Goal: Task Accomplishment & Management: Manage account settings

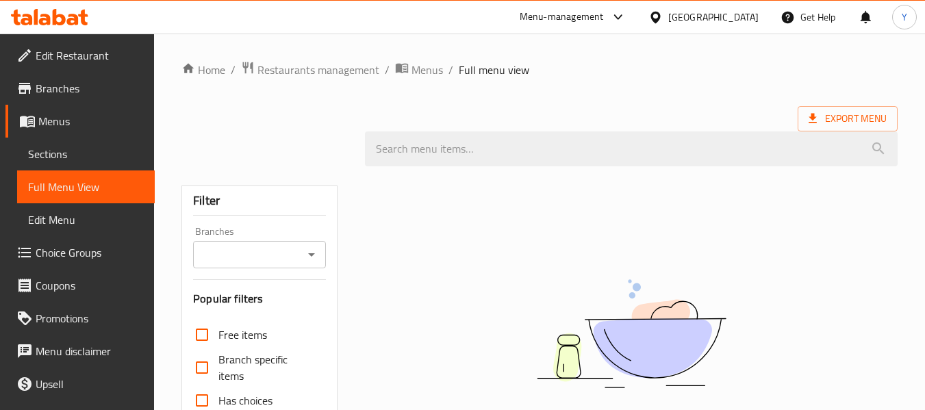
click at [741, 16] on div "Qatar" at bounding box center [713, 17] width 90 height 15
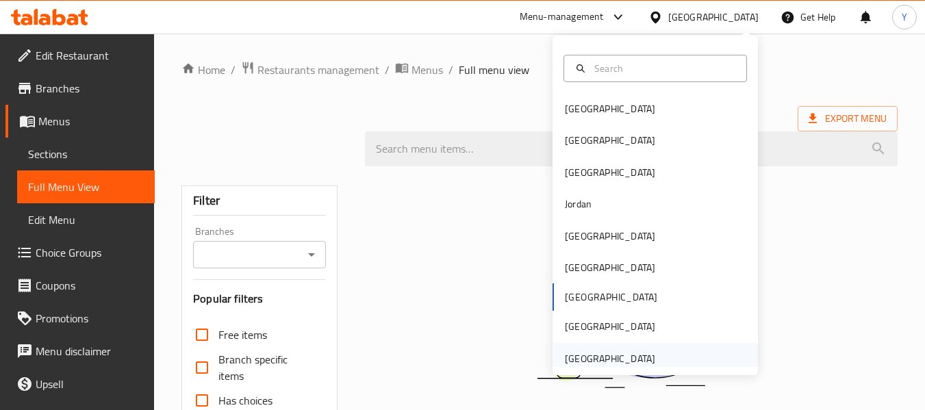
click at [676, 354] on div "[GEOGRAPHIC_DATA]" at bounding box center [654, 358] width 205 height 31
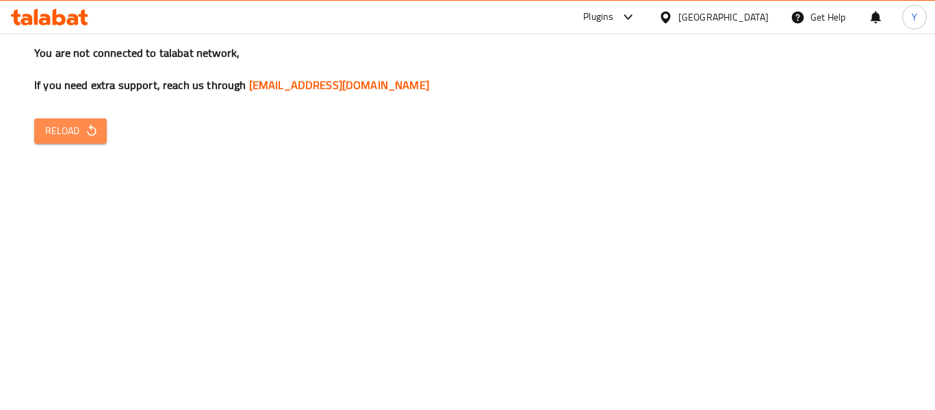
click at [66, 126] on span "Reload" at bounding box center [70, 131] width 51 height 17
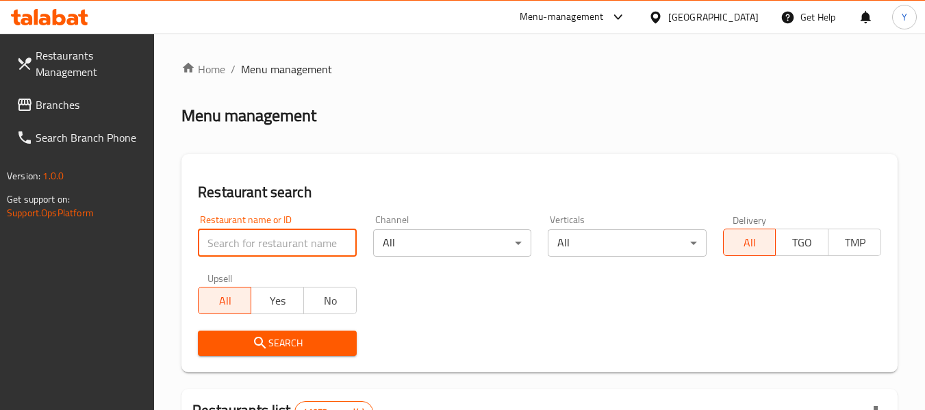
click at [335, 248] on input "search" at bounding box center [277, 242] width 158 height 27
paste input "TURMERIC MULTI CUISINE RESTAURANT"
click button "Search" at bounding box center [277, 343] width 158 height 25
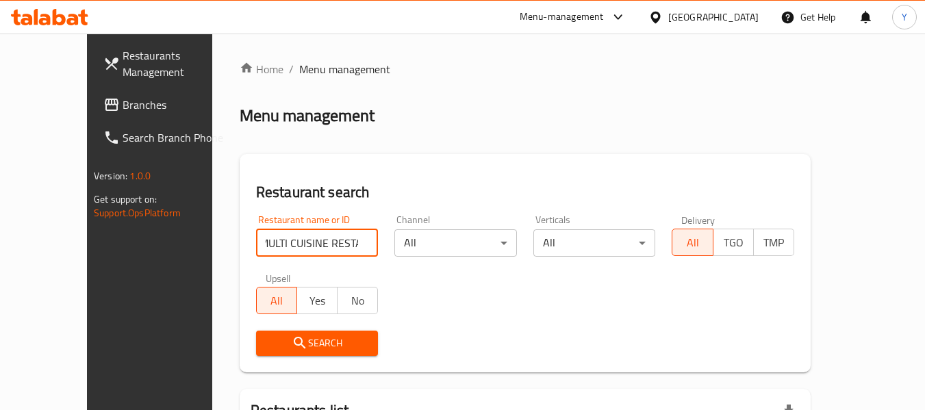
scroll to position [149, 0]
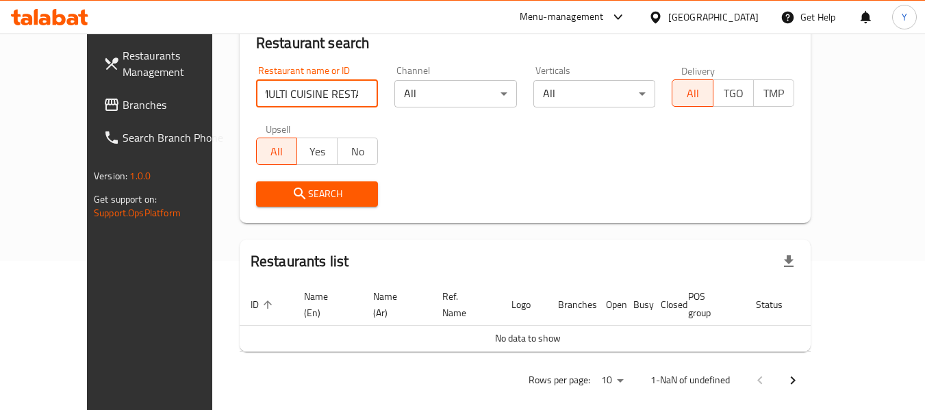
click at [293, 86] on input "TURMERIC MULTI CUISINE RESTAURANT" at bounding box center [317, 93] width 123 height 27
type input "TURMERIC MULTI CUISINE"
click button "Search" at bounding box center [317, 193] width 123 height 25
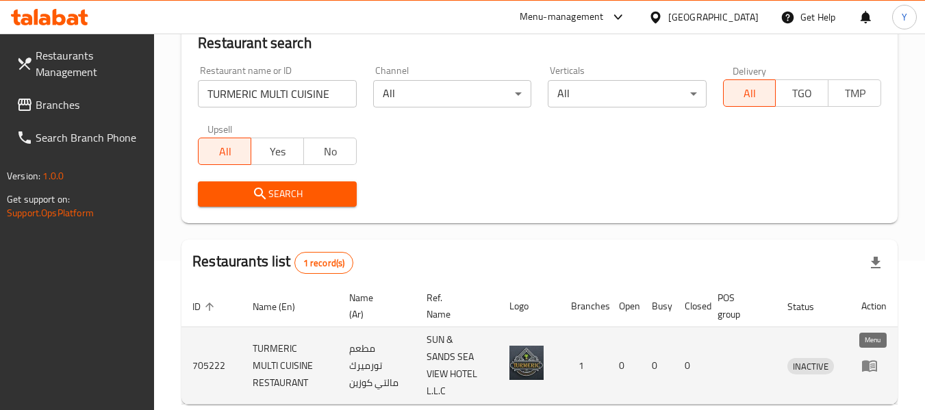
click at [867, 366] on icon "enhanced table" at bounding box center [869, 367] width 15 height 12
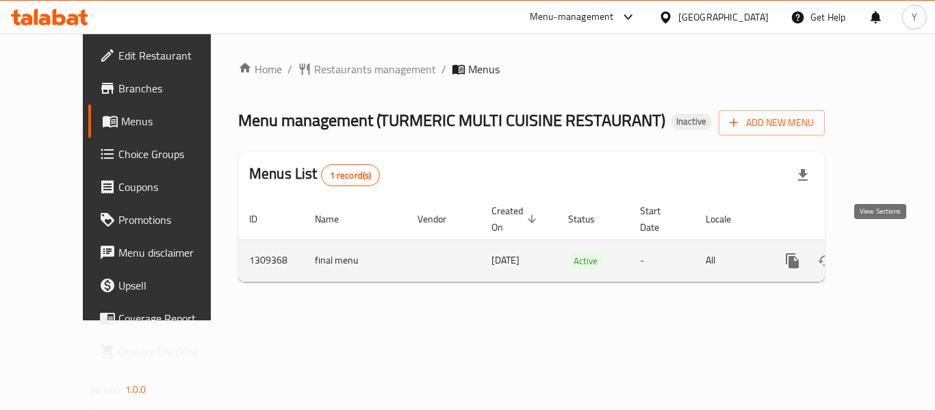
click at [883, 253] on icon "enhanced table" at bounding box center [891, 261] width 16 height 16
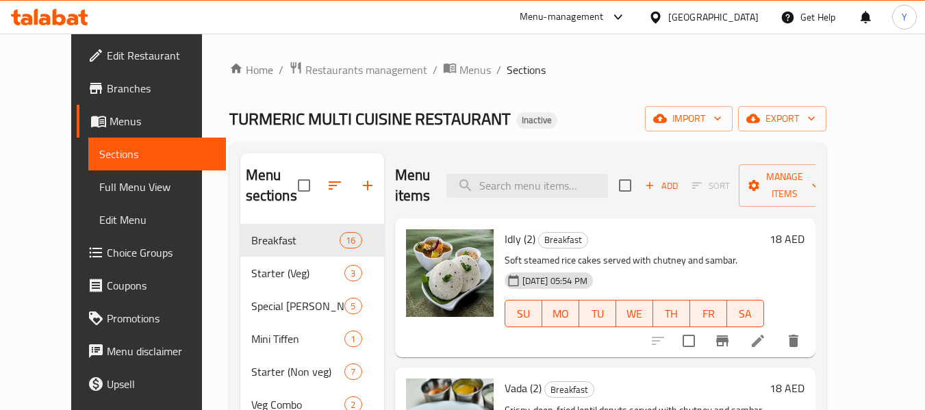
click at [610, 166] on div "Menu items Add Sort Manage items" at bounding box center [605, 185] width 420 height 65
click at [554, 192] on input "search" at bounding box center [527, 186] width 162 height 24
paste input "Vada (1)"
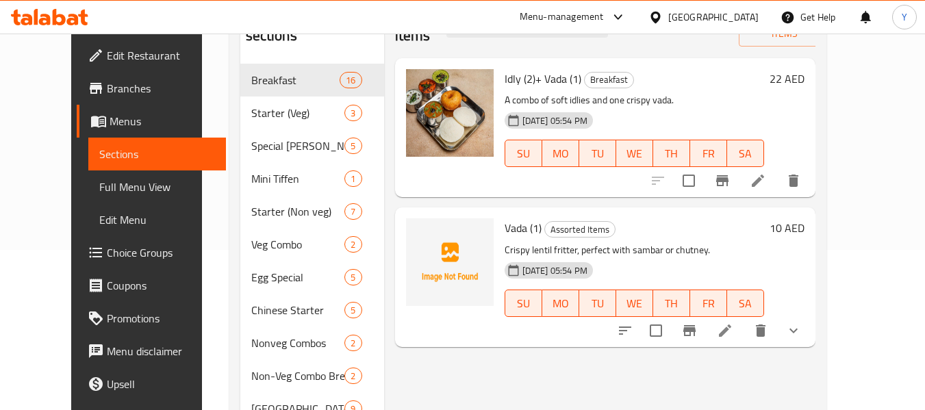
scroll to position [155, 0]
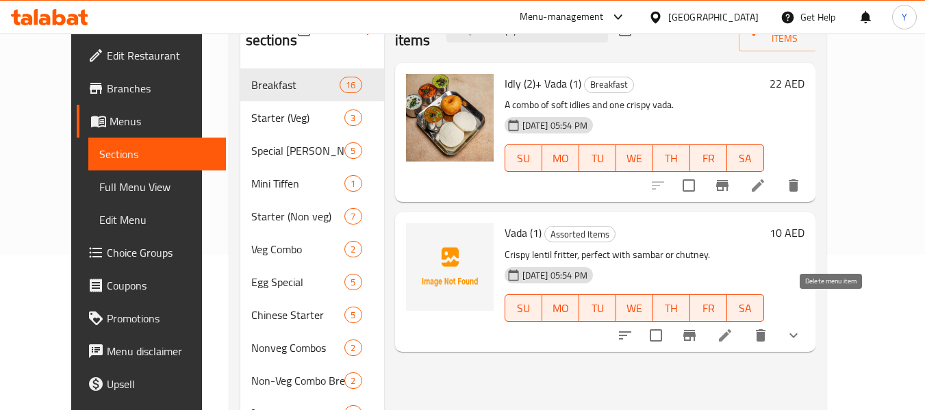
type input "Vada (1)"
click at [777, 323] on button "delete" at bounding box center [760, 335] width 33 height 33
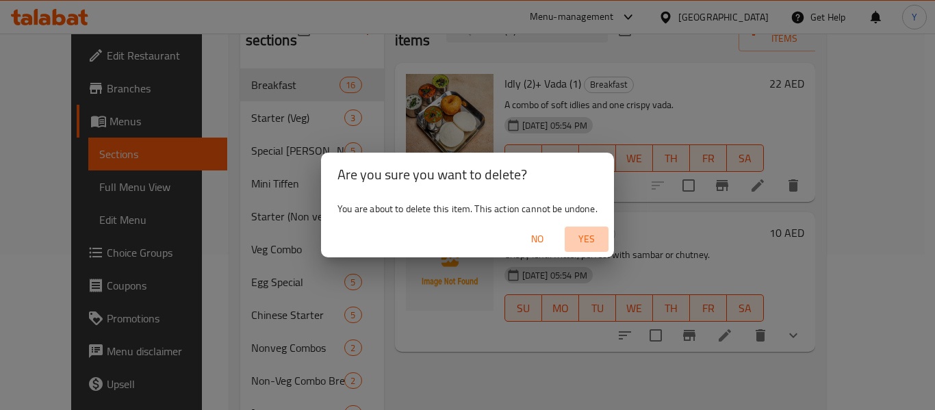
click at [589, 240] on span "Yes" at bounding box center [586, 239] width 33 height 17
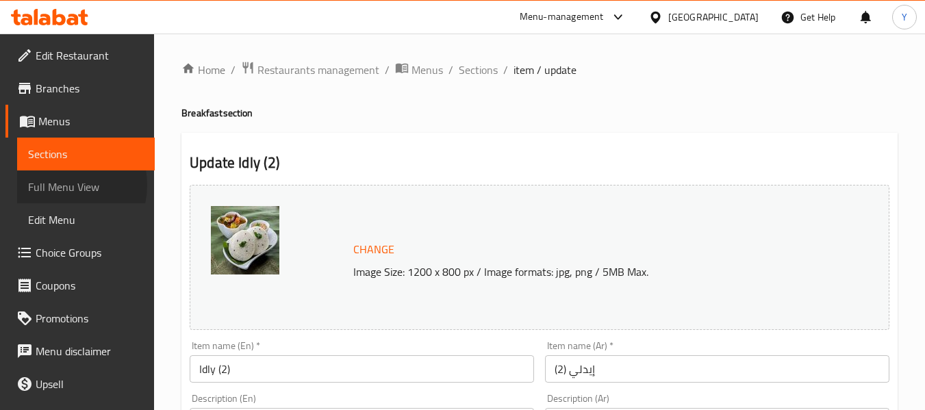
click at [58, 185] on span "Full Menu View" at bounding box center [86, 187] width 116 height 16
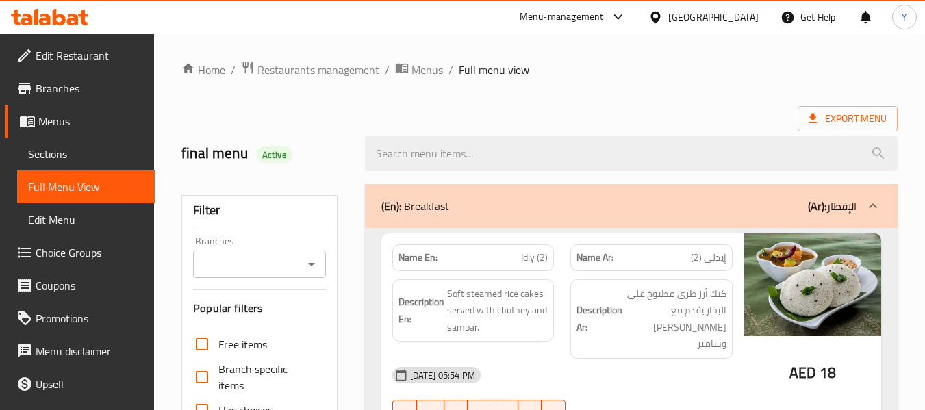
checkbox input "false"
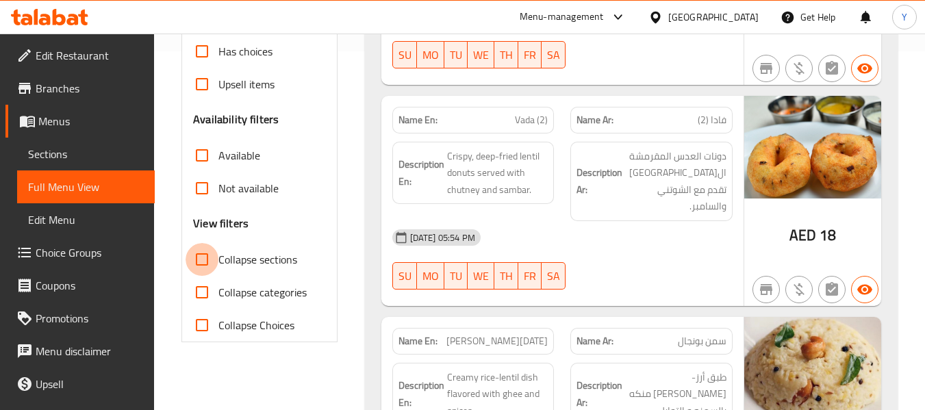
click at [196, 263] on input "Collapse sections" at bounding box center [201, 259] width 33 height 33
checkbox input "true"
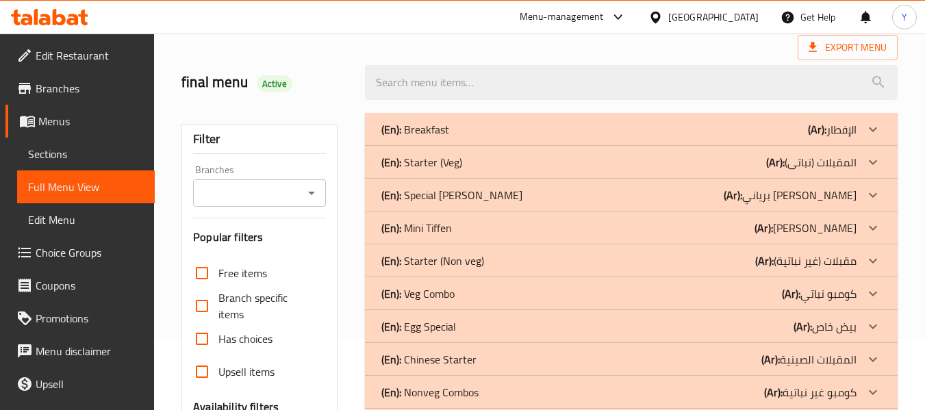
scroll to position [56, 0]
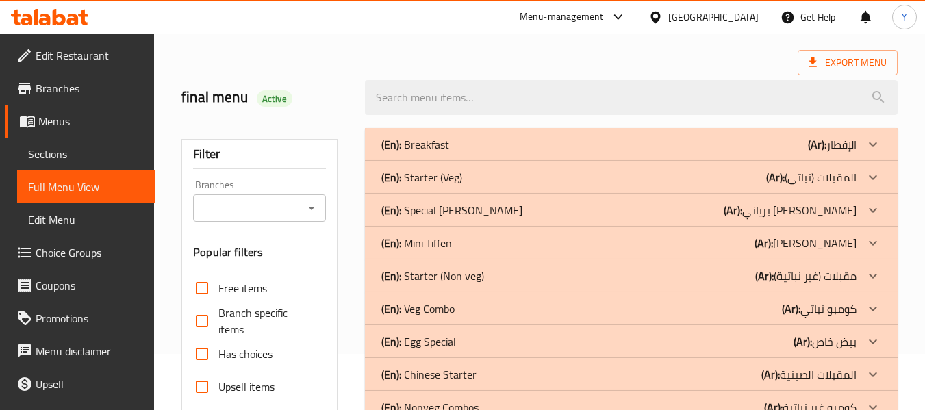
click at [813, 149] on b "(Ar):" at bounding box center [817, 144] width 18 height 21
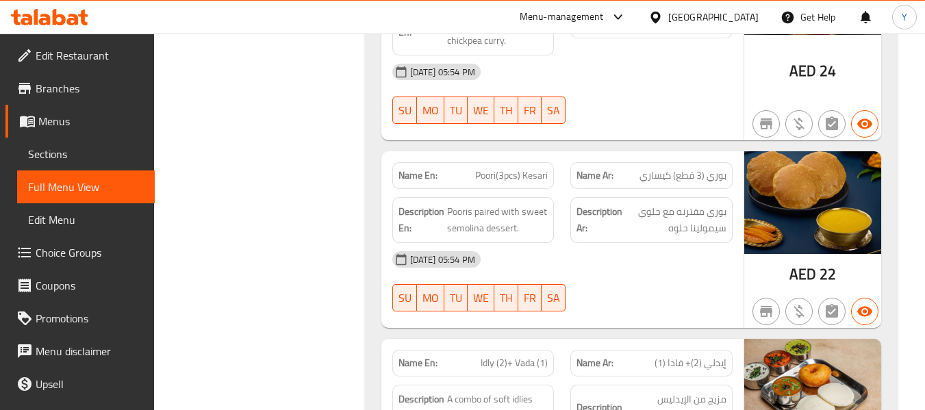
scroll to position [1151, 0]
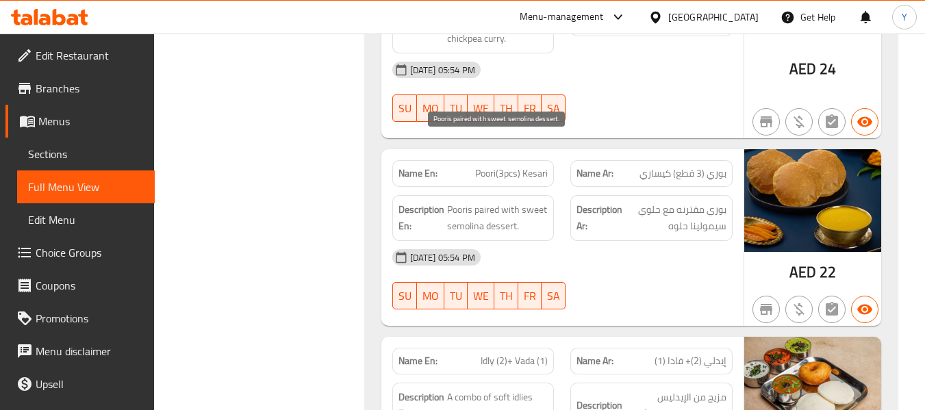
click at [472, 201] on span "Pooris paired with sweet semolina dessert." at bounding box center [497, 218] width 101 height 34
copy span "semolina"
click at [550, 255] on div "Name En: Poori(3pcs) Kesari Name Ar: بوري (3 قطع) كيساري Description En: Pooris…" at bounding box center [562, 237] width 362 height 177
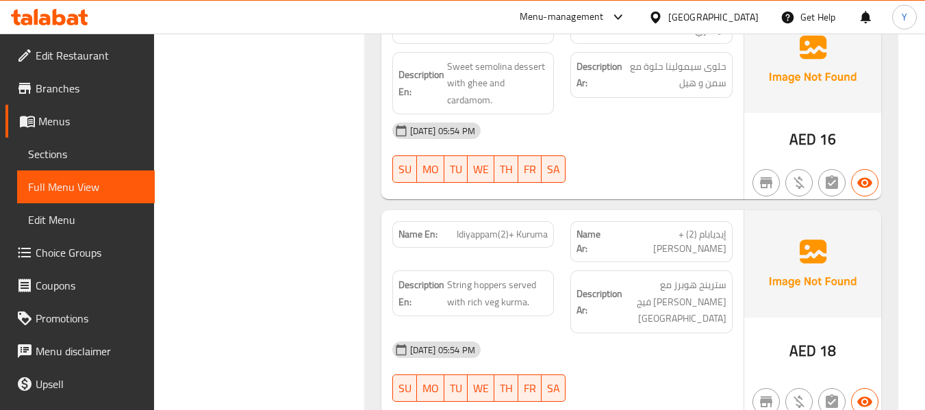
scroll to position [2301, 0]
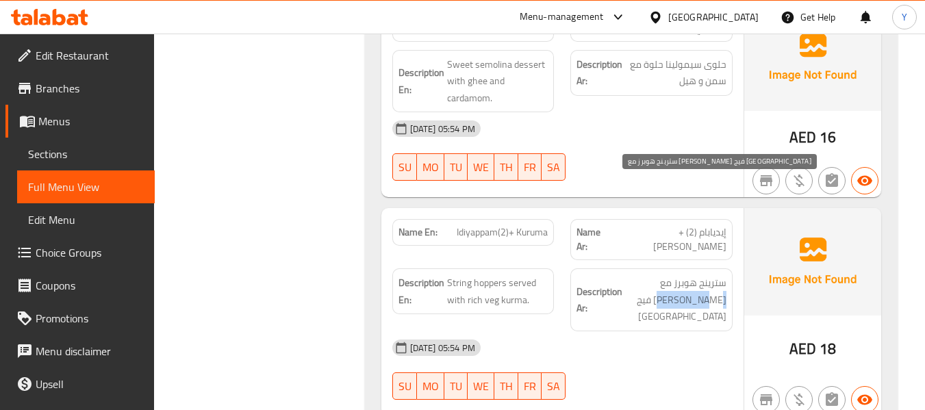
drag, startPoint x: 656, startPoint y: 190, endPoint x: 712, endPoint y: 209, distance: 58.7
click at [712, 274] on span "سترينج هوبرز مع [PERSON_NAME] فيج [GEOGRAPHIC_DATA]" at bounding box center [675, 299] width 101 height 51
copy span "كوروما فيج"
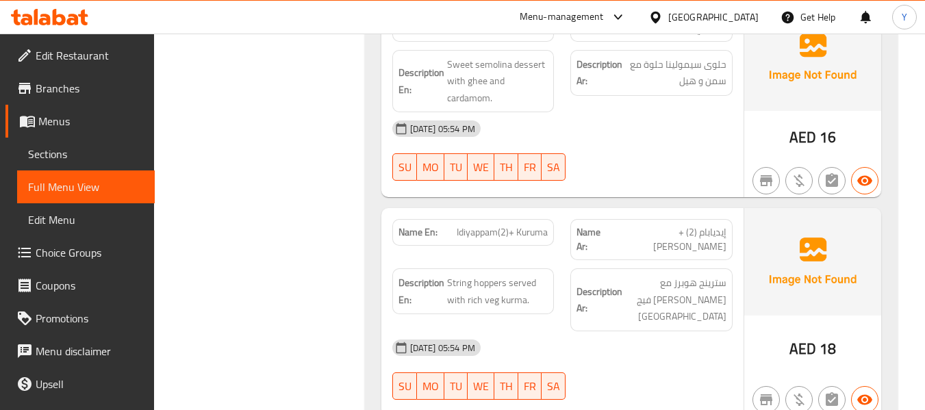
click at [673, 331] on div "[DATE] 05:54 PM SU MO TU WE TH FR SA" at bounding box center [562, 369] width 357 height 77
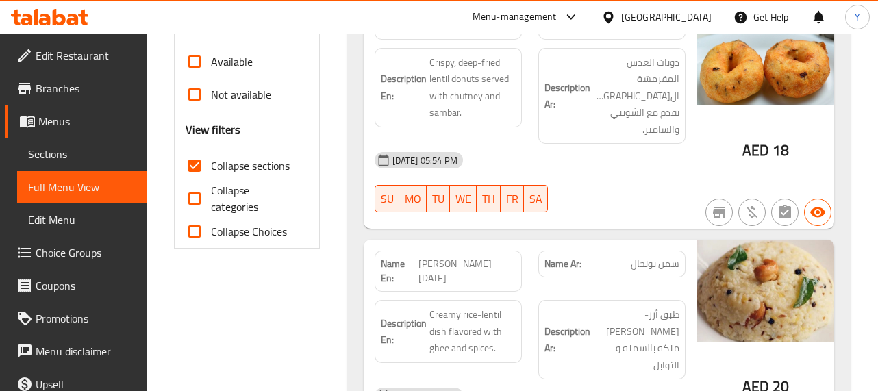
scroll to position [327, 0]
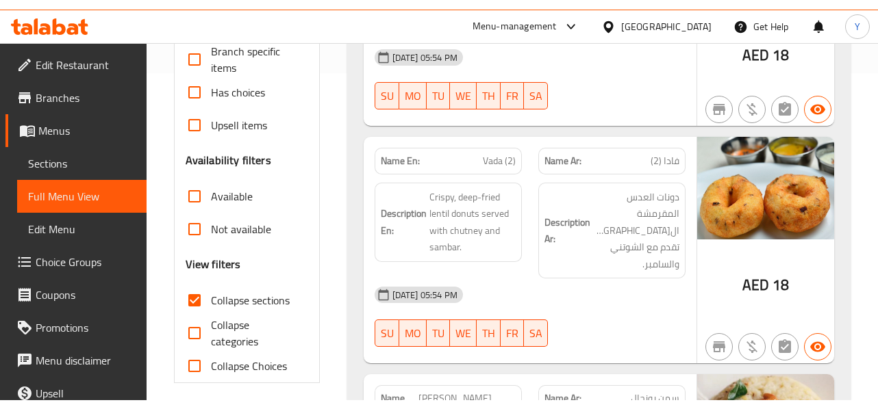
scroll to position [0, 0]
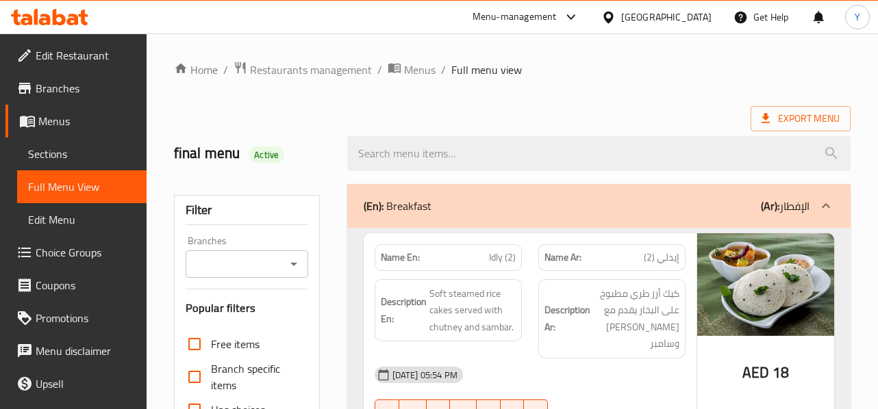
click at [596, 283] on div "Description Ar: كيك أرز طري مطبوخ على البخار يقدم مع [PERSON_NAME] و[PERSON_NAM…" at bounding box center [611, 318] width 147 height 79
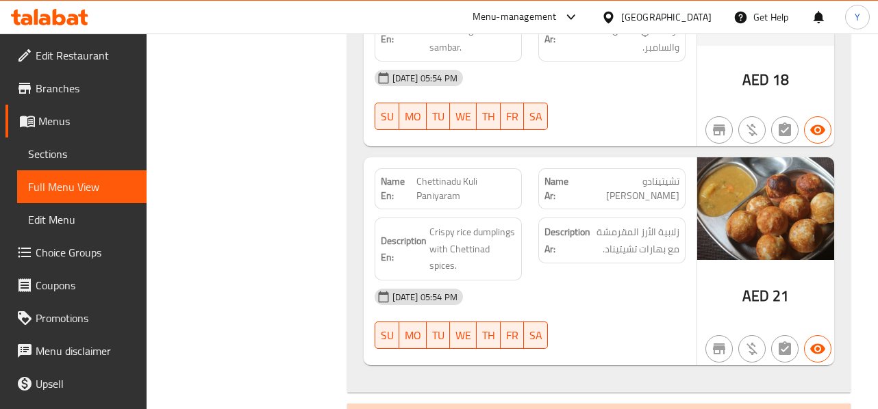
scroll to position [3395, 0]
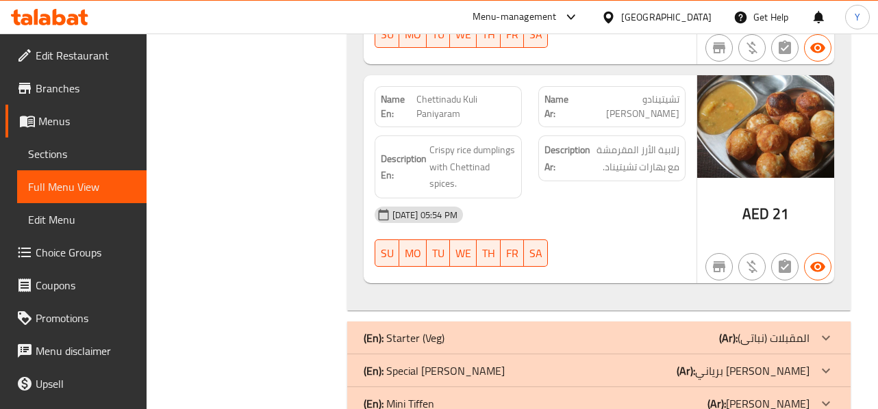
click at [737, 387] on div "(En): Mini Tiffen (Ar): [PERSON_NAME]" at bounding box center [598, 403] width 503 height 33
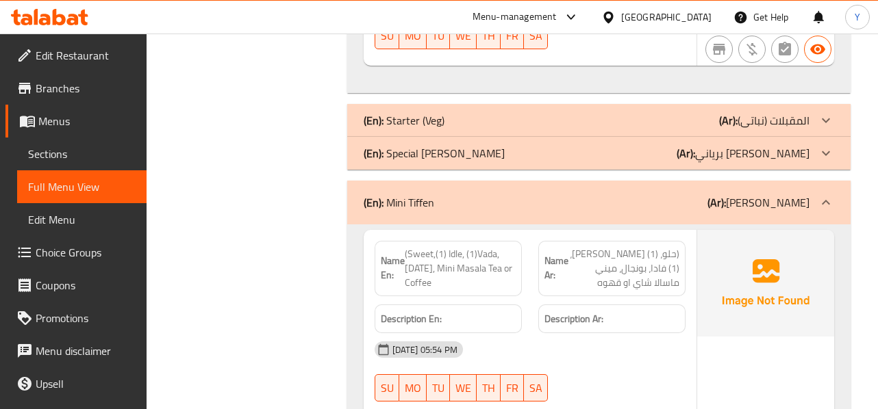
scroll to position [3614, 0]
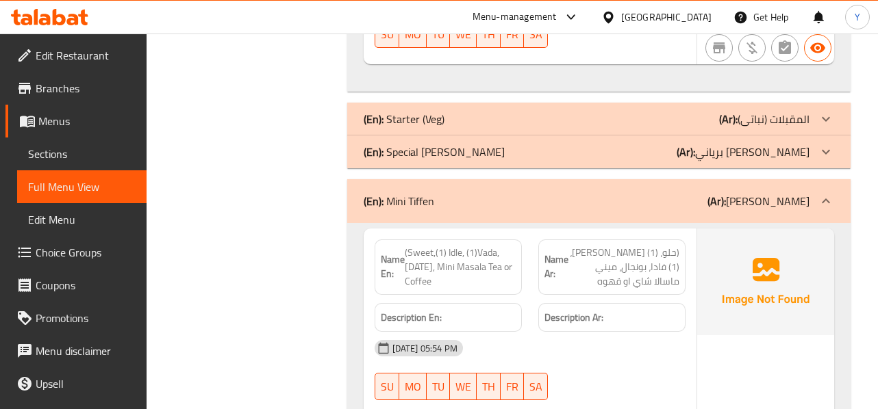
click at [648, 332] on div "[DATE] 05:54 PM" at bounding box center [529, 348] width 327 height 33
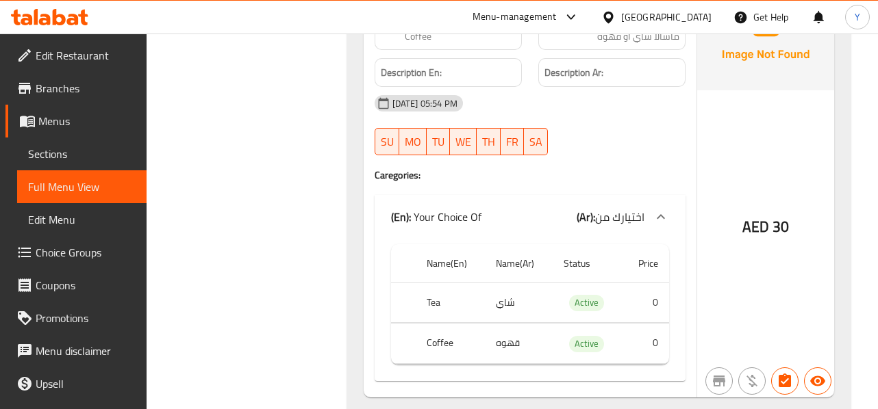
scroll to position [3861, 0]
click at [728, 183] on div "AED 30" at bounding box center [765, 189] width 137 height 414
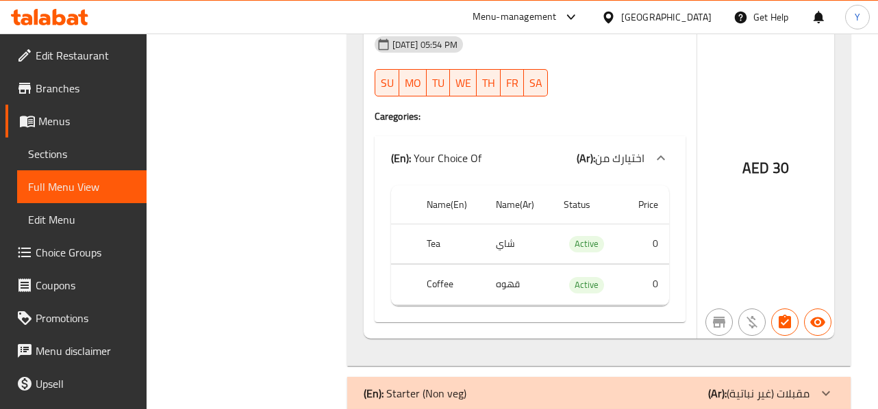
scroll to position [3915, 0]
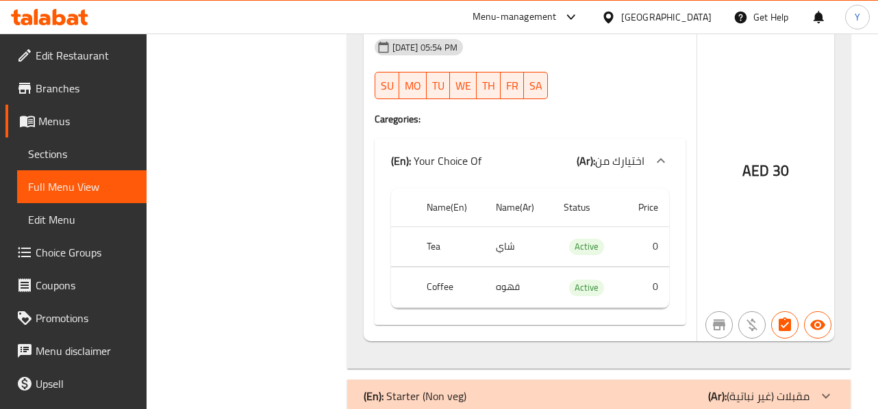
click at [743, 128] on div "AED 30" at bounding box center [765, 134] width 137 height 414
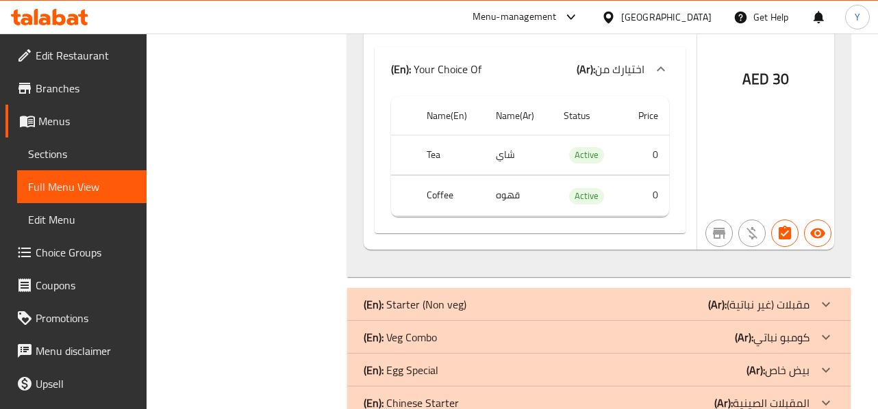
scroll to position [4025, 0]
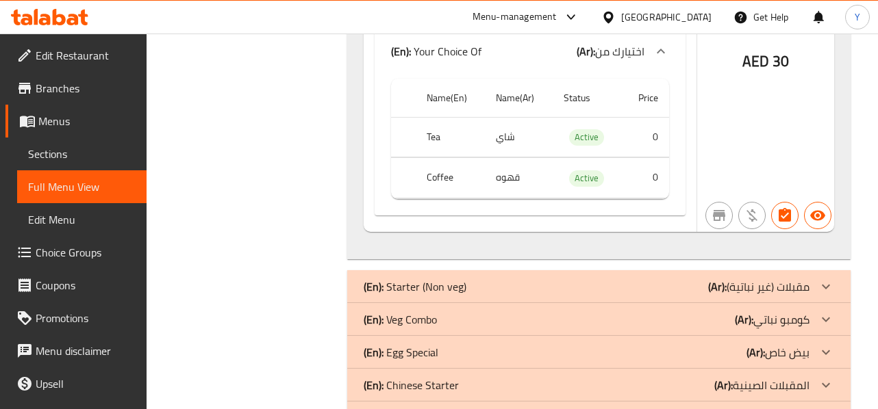
click at [717, 344] on div "(En): Egg Special (Ar): بيض خاص" at bounding box center [586, 352] width 446 height 16
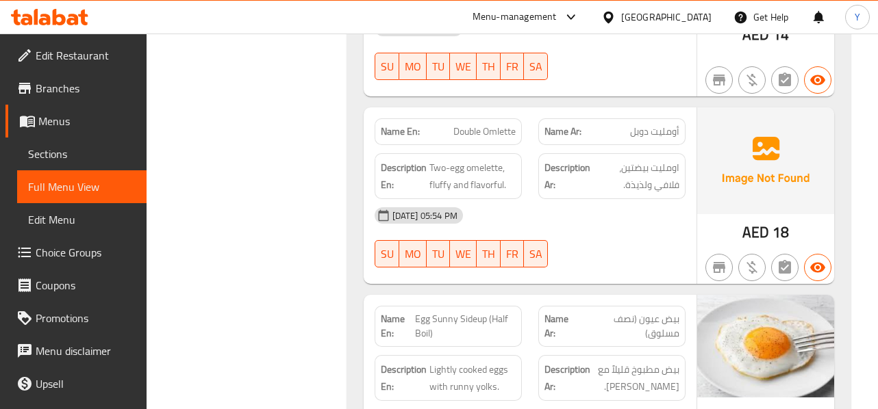
scroll to position [4545, 0]
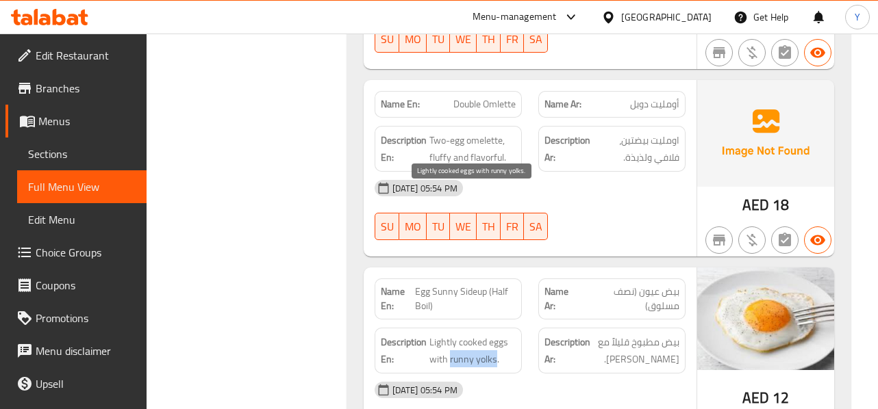
drag, startPoint x: 494, startPoint y: 210, endPoint x: 448, endPoint y: 216, distance: 46.2
click at [448, 334] on span "Lightly cooked eggs with runny yolks." at bounding box center [472, 351] width 86 height 34
copy span "runny yolks"
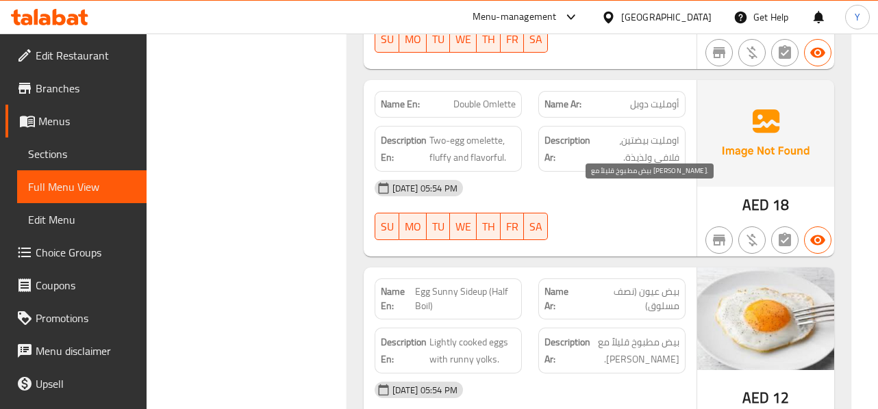
click at [648, 334] on span "بيض مطبوخ قليلاً مع [PERSON_NAME]." at bounding box center [636, 351] width 86 height 34
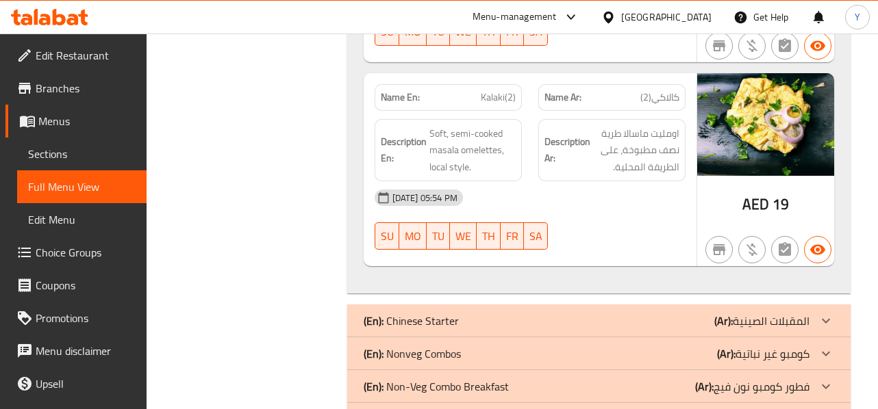
scroll to position [5147, 0]
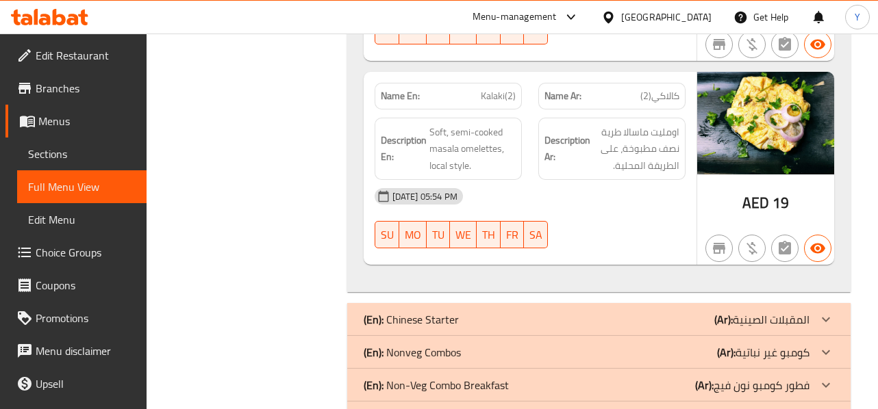
click at [801, 377] on p "(Ar): فطور كومبو نون فيج" at bounding box center [752, 385] width 114 height 16
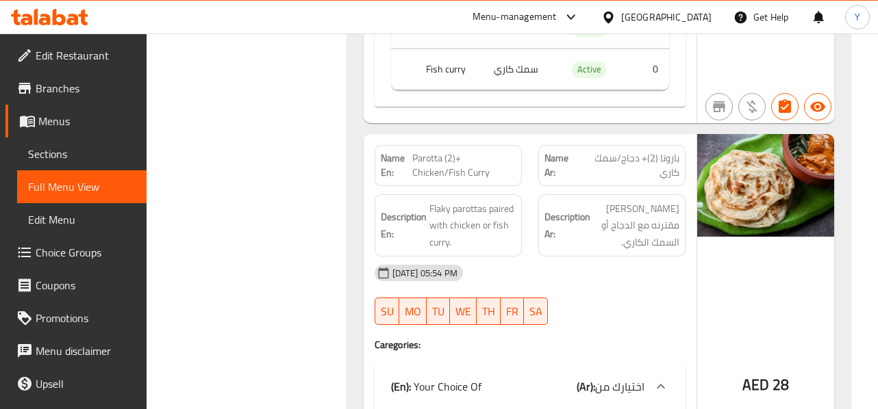
scroll to position [5914, 0]
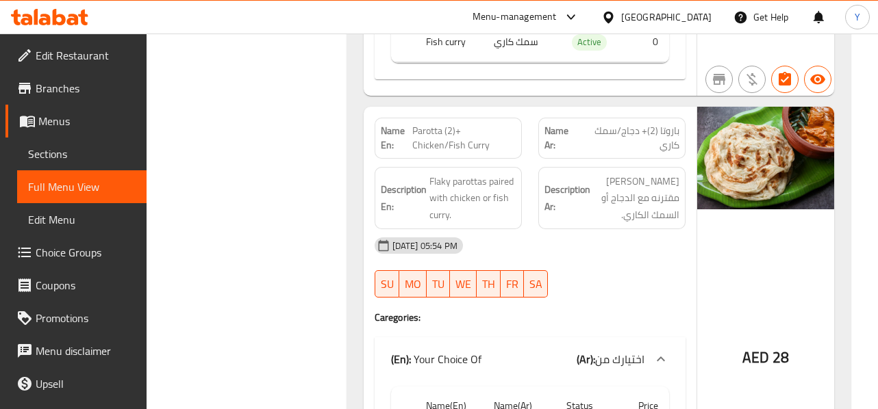
click at [810, 223] on div "AED 28" at bounding box center [765, 323] width 137 height 433
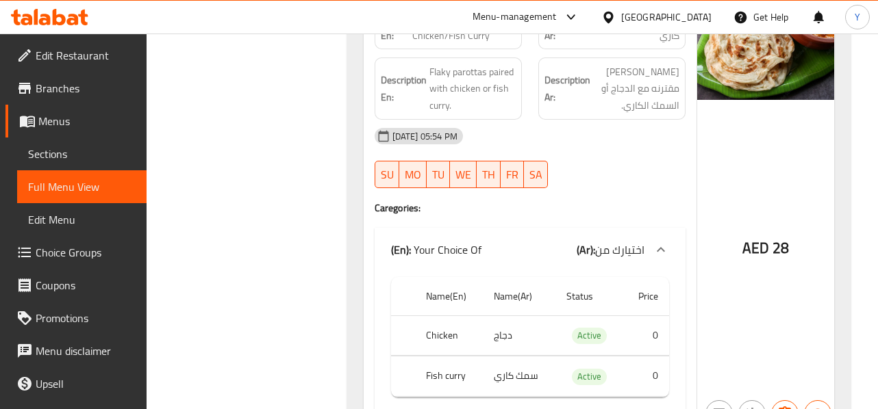
scroll to position [5199, 0]
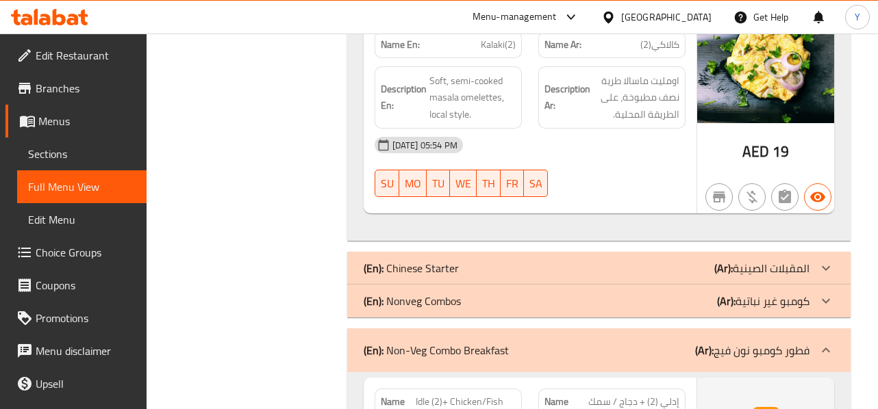
click at [585, 395] on span "إدلي (2) + دجاج / سمك كاري" at bounding box center [628, 409] width 102 height 29
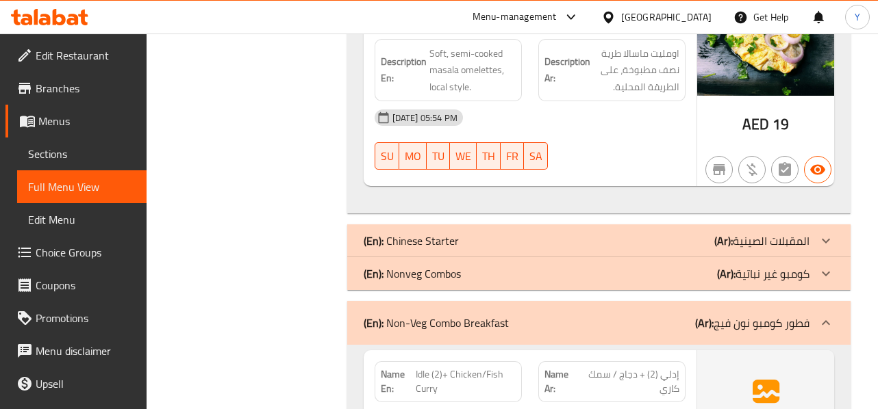
scroll to position [5363, 0]
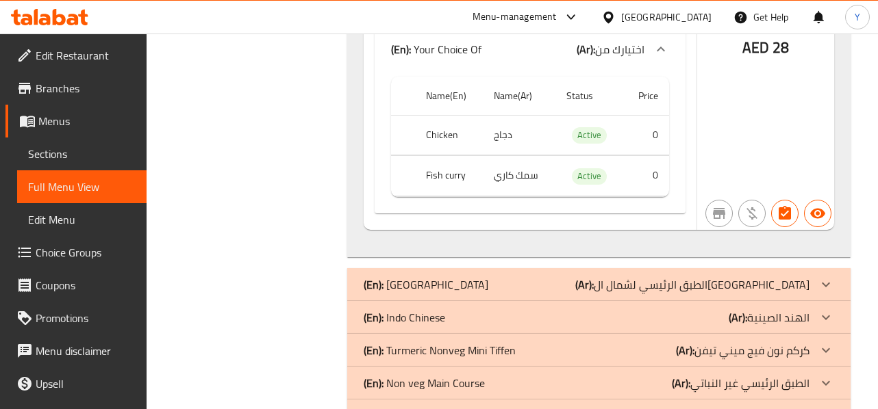
click at [802, 342] on p "(Ar): كركم نون فيج ميني تيفن" at bounding box center [742, 350] width 133 height 16
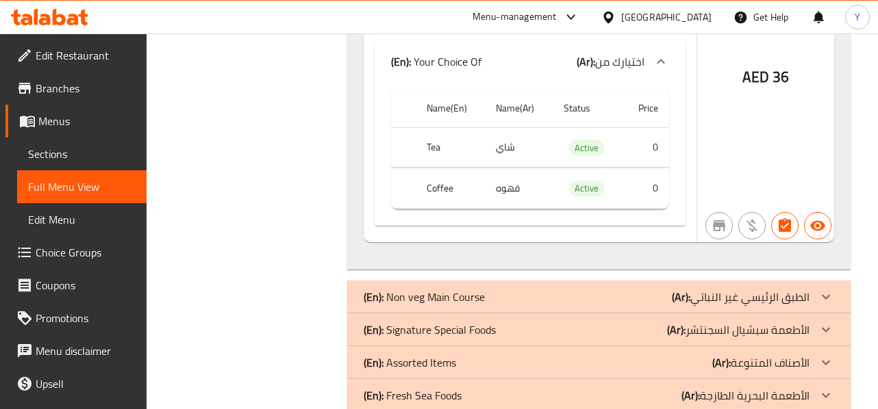
scroll to position [7319, 0]
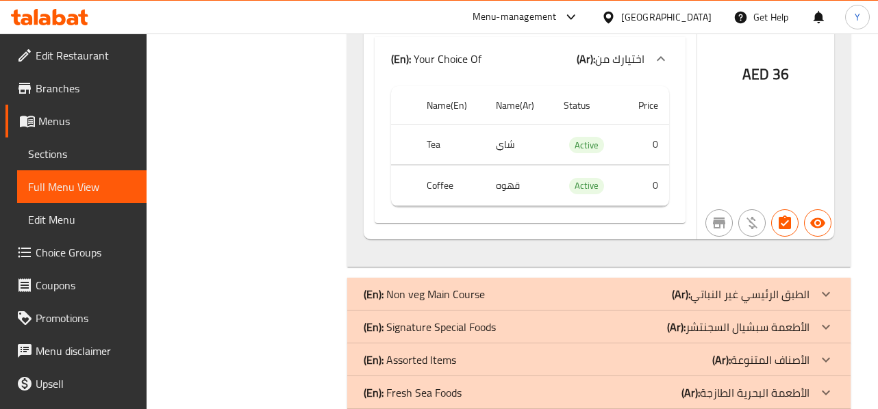
click at [759, 352] on p "(Ar): الأصناف المتنوعة" at bounding box center [760, 360] width 97 height 16
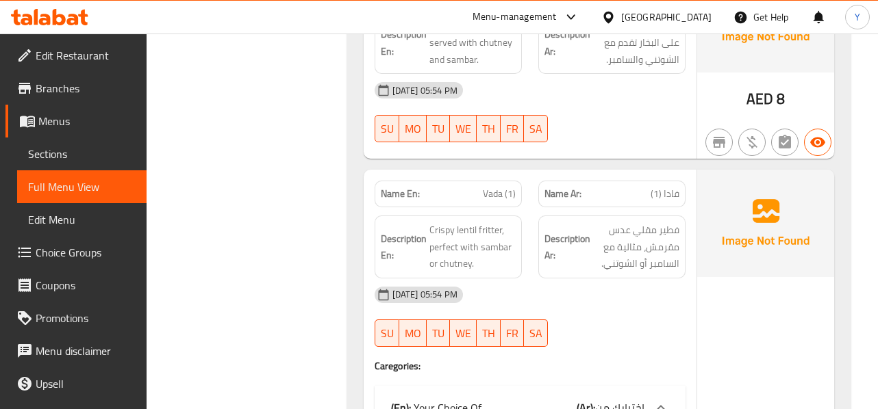
scroll to position [7730, 0]
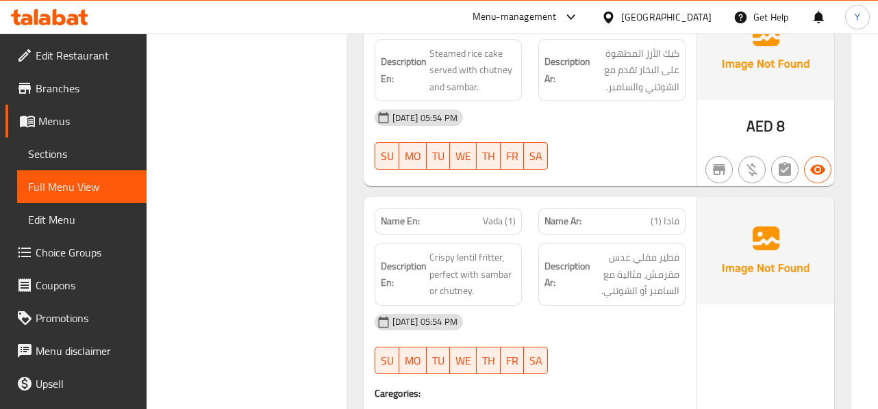
click at [509, 214] on span "Vada (1)" at bounding box center [499, 221] width 33 height 14
copy span "Vada (1)"
click at [509, 214] on span "Vada (1)" at bounding box center [499, 221] width 33 height 14
click at [663, 306] on div "[DATE] 05:54 PM SU MO TU WE TH FR SA" at bounding box center [529, 344] width 327 height 77
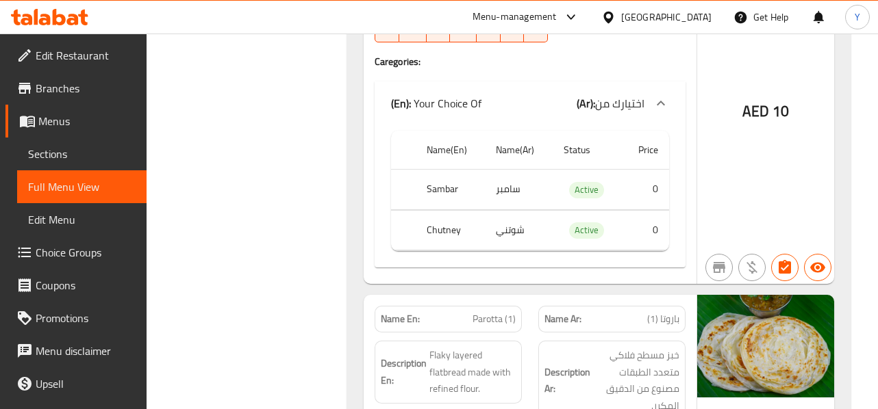
scroll to position [8086, 0]
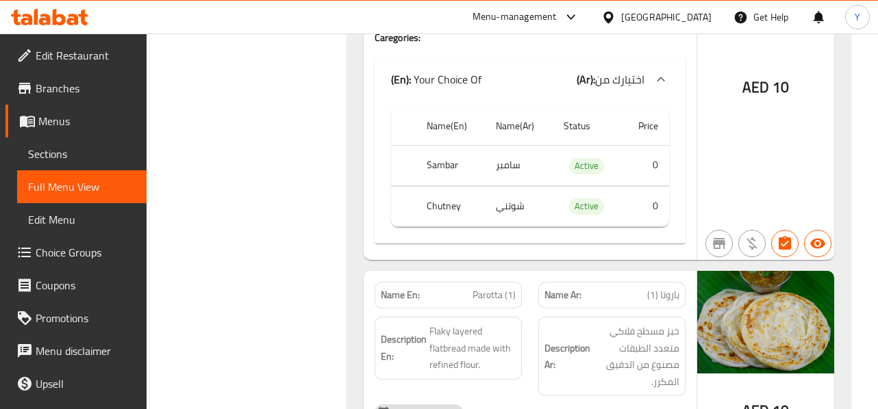
click at [698, 272] on div "AED 10" at bounding box center [765, 376] width 137 height 210
click at [678, 317] on div "Description Ar: خبز مسطح فلاكي متعدد الطبقات مصنوع من الدقيق المكرر." at bounding box center [611, 356] width 147 height 79
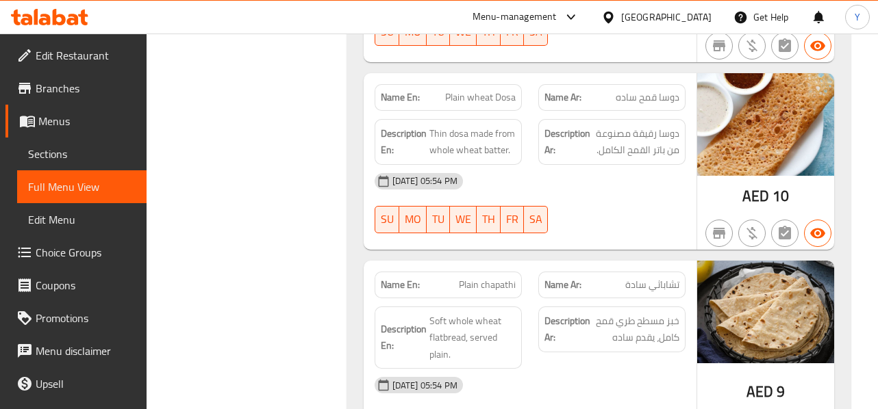
scroll to position [8771, 0]
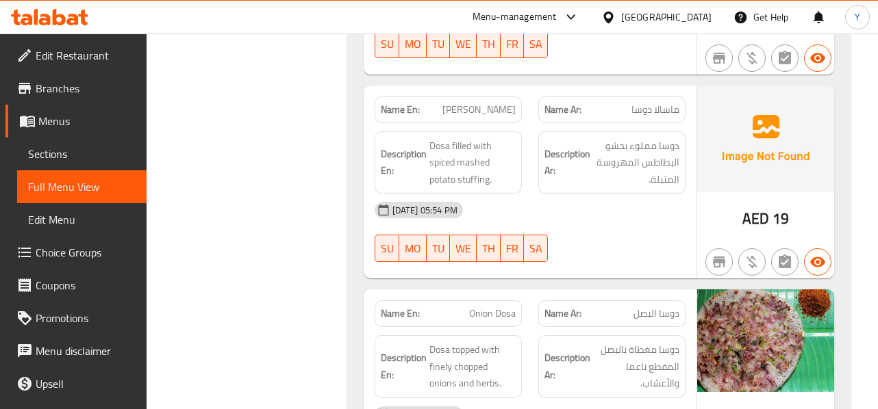
scroll to position [9729, 0]
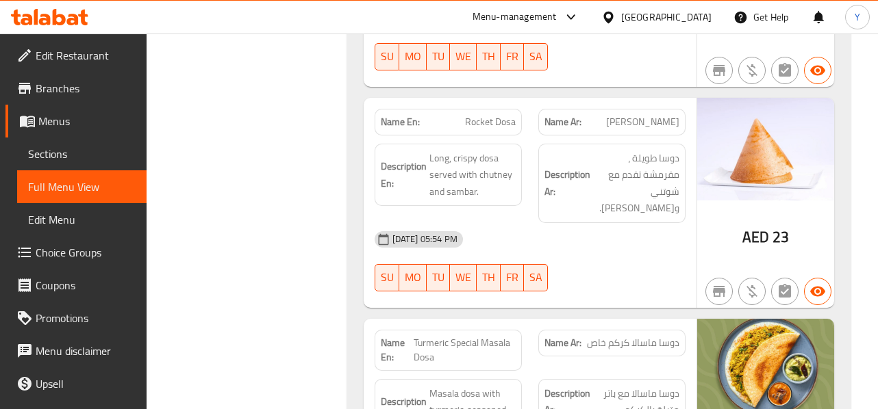
scroll to position [13206, 0]
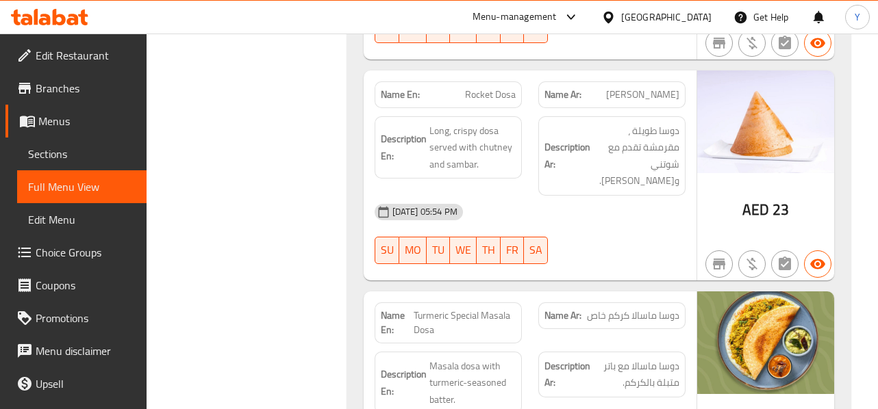
click at [596, 344] on div "Description Ar: دوسا ماسالا مع باتر متبلة بالكركم." at bounding box center [612, 383] width 164 height 79
copy span "Dosa"
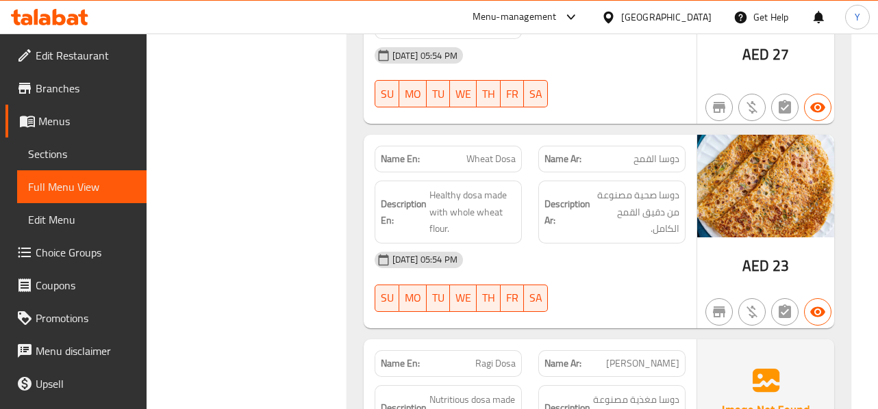
scroll to position [13589, 0]
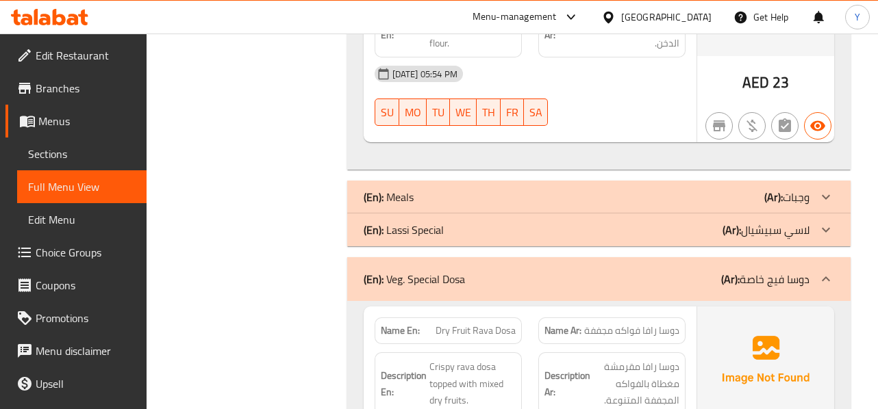
scroll to position [13973, 0]
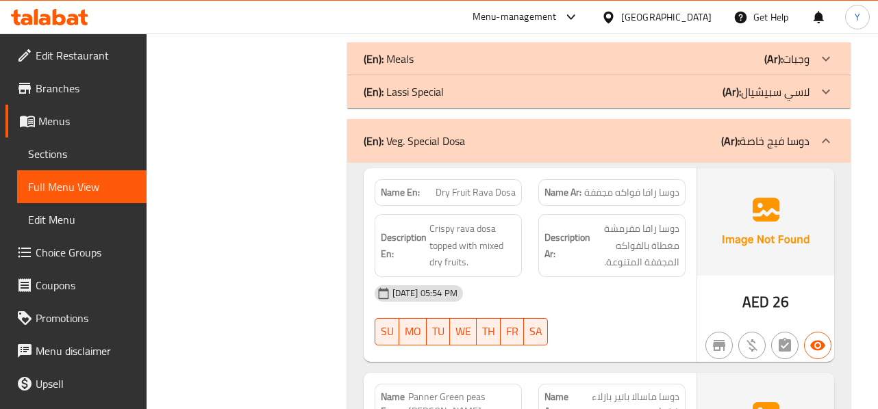
scroll to position [14137, 0]
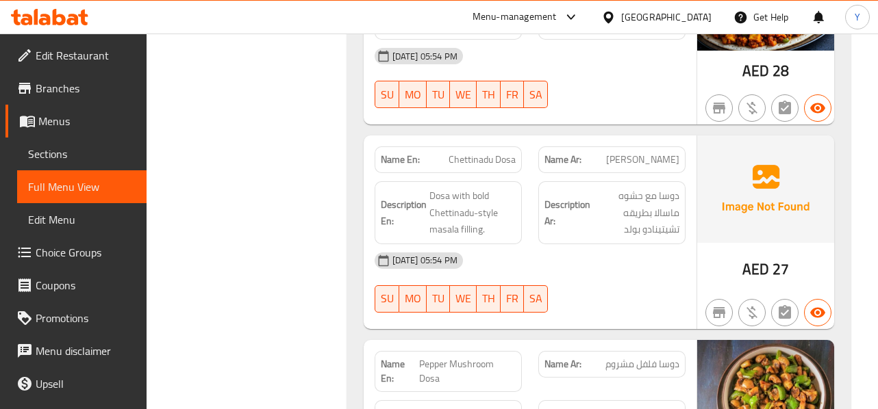
scroll to position [15177, 0]
